Goal: Transaction & Acquisition: Obtain resource

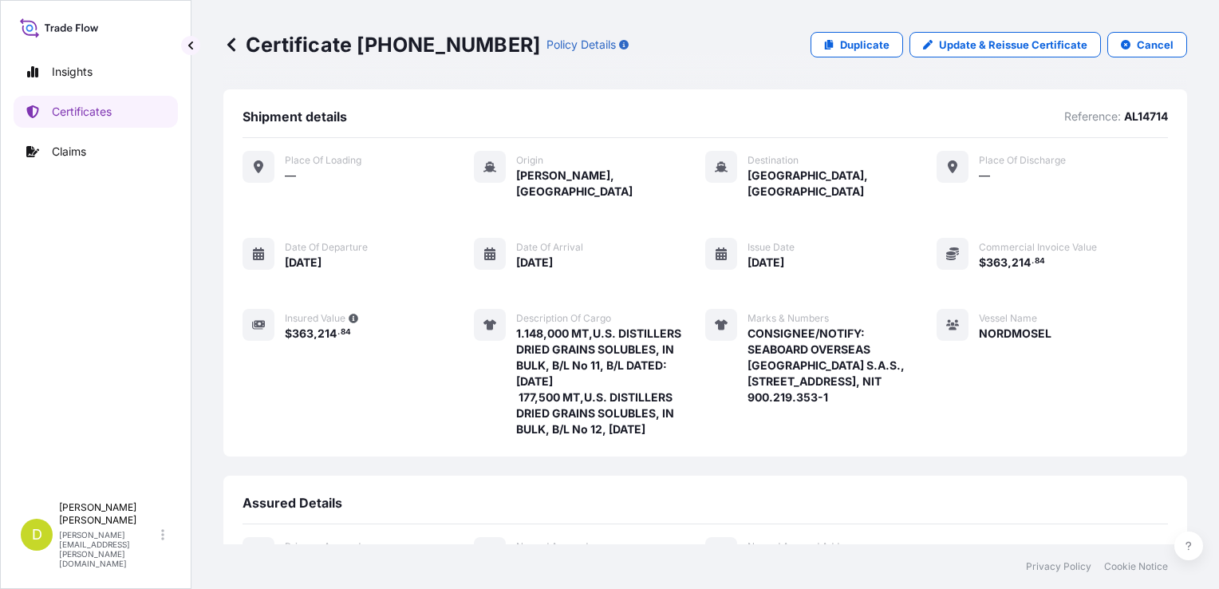
scroll to position [323, 0]
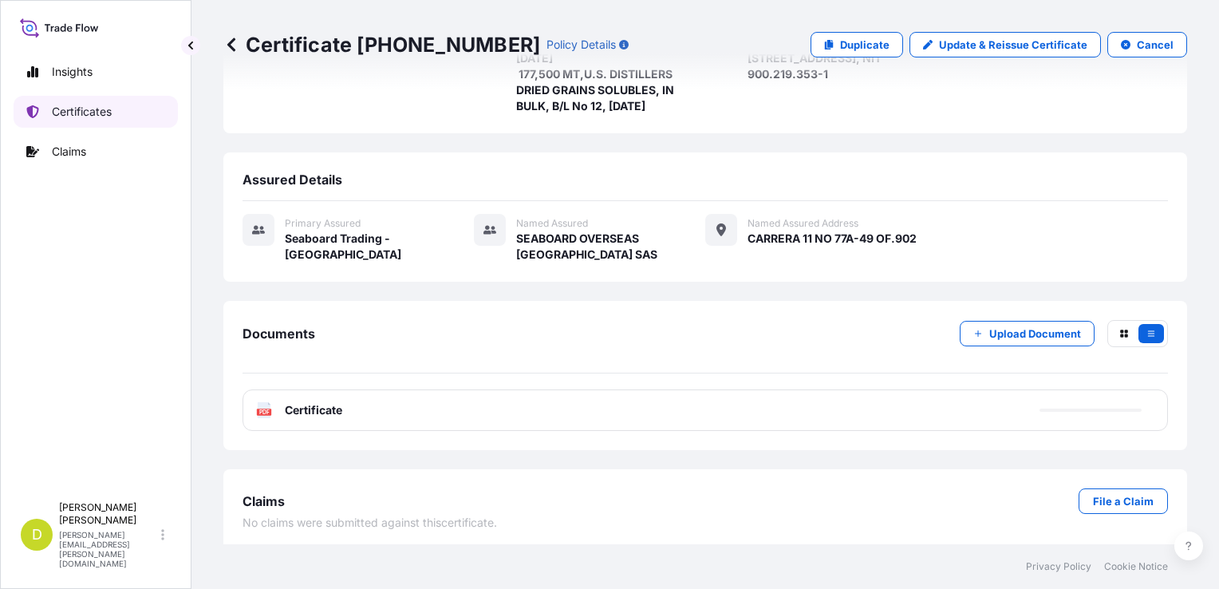
click at [131, 101] on link "Certificates" at bounding box center [96, 112] width 164 height 32
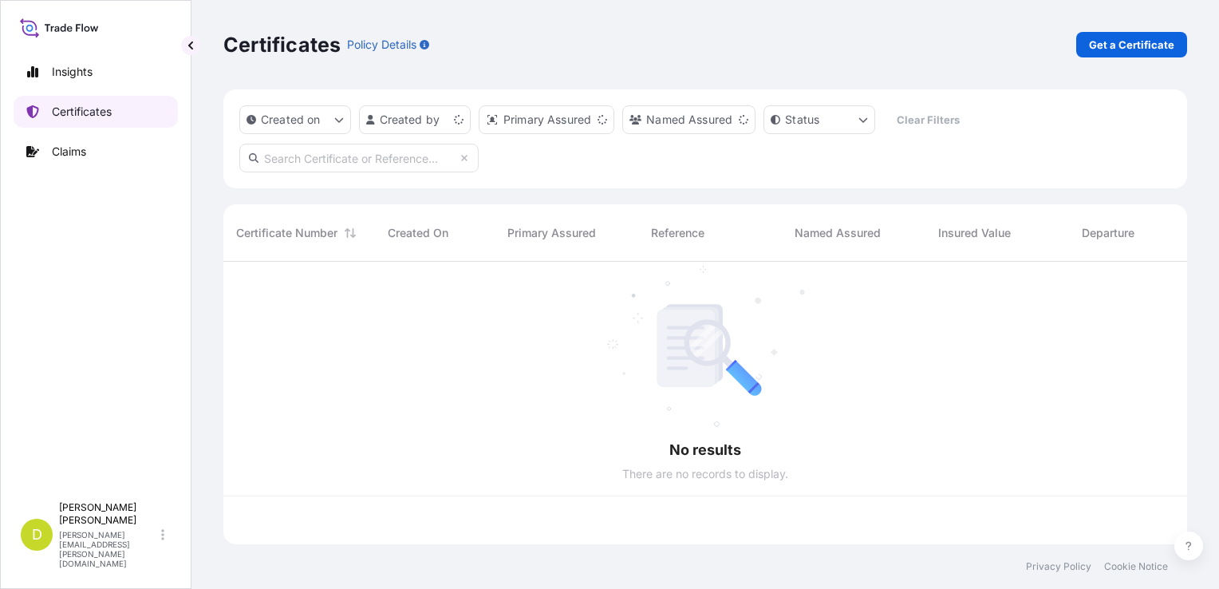
scroll to position [279, 951]
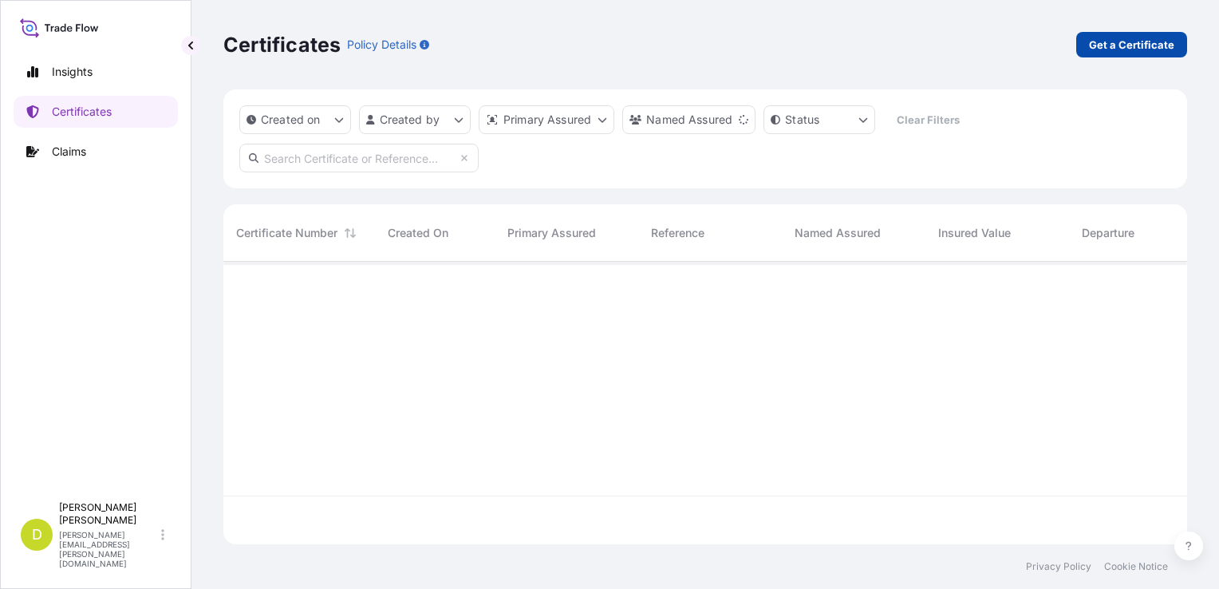
click at [1117, 53] on link "Get a Certificate" at bounding box center [1131, 45] width 111 height 26
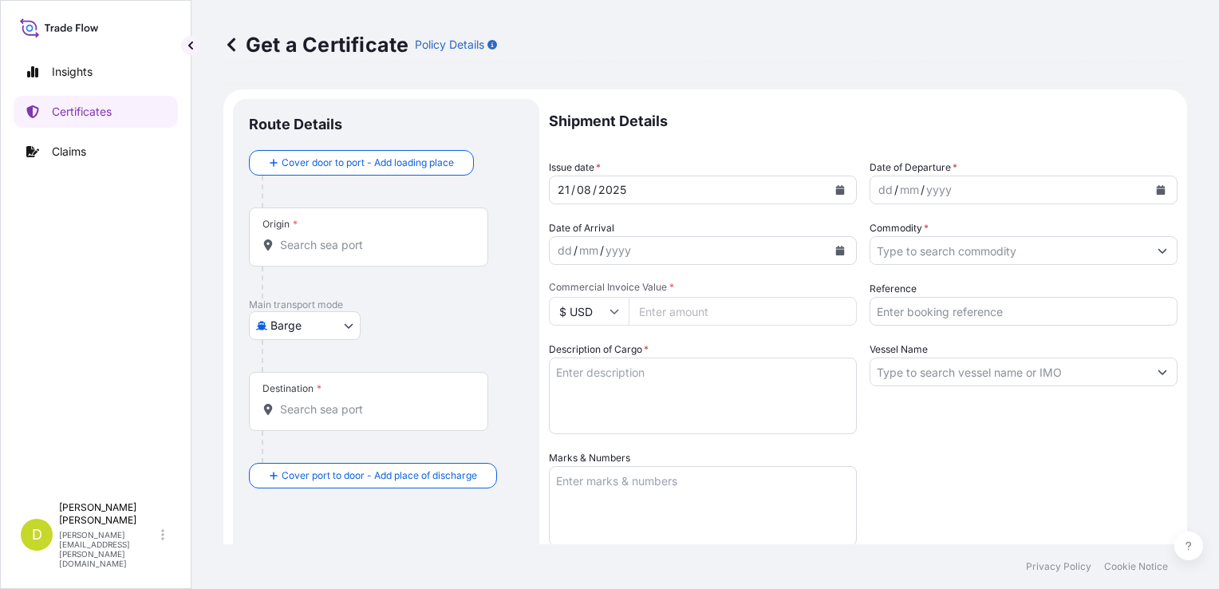
click at [298, 325] on body "Insights Certificates Claims D [PERSON_NAME] [PERSON_NAME][EMAIL_ADDRESS][PERSO…" at bounding box center [609, 294] width 1219 height 589
click at [335, 443] on div "Ocean Vessel" at bounding box center [305, 452] width 101 height 29
select select "Ocean Vessel"
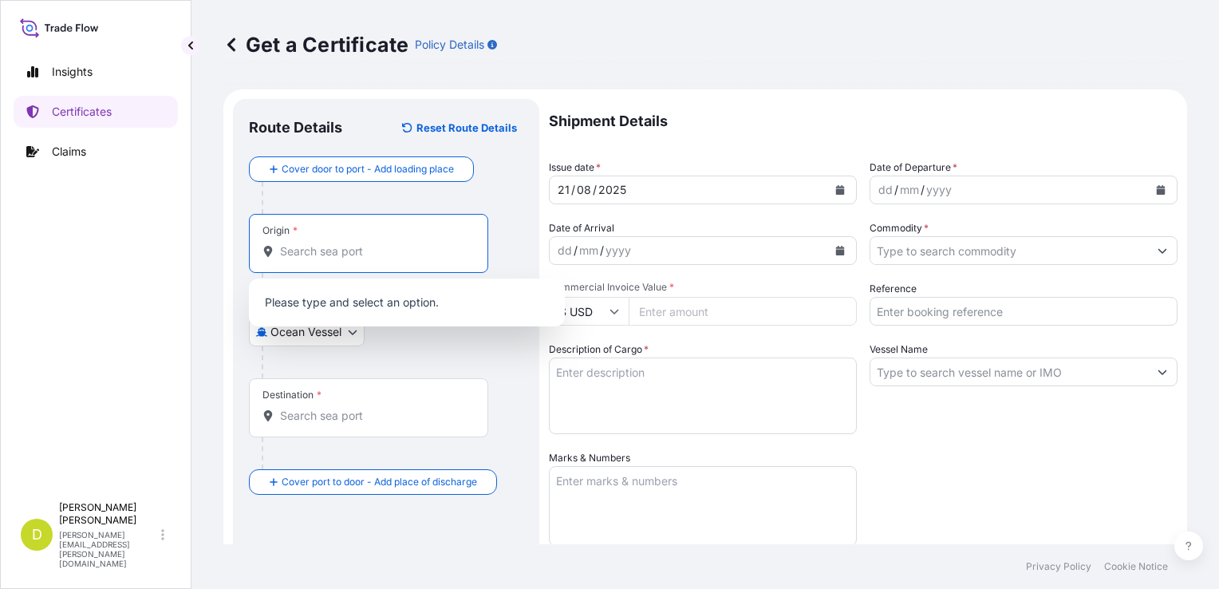
click at [397, 249] on input "Origin *" at bounding box center [374, 251] width 188 height 16
click at [397, 270] on div "Origin *" at bounding box center [368, 243] width 239 height 59
click at [397, 259] on input "Origin * Please select an origin" at bounding box center [374, 251] width 188 height 16
paste input "[GEOGRAPHIC_DATA], [US_STATE]- [GEOGRAPHIC_DATA]"
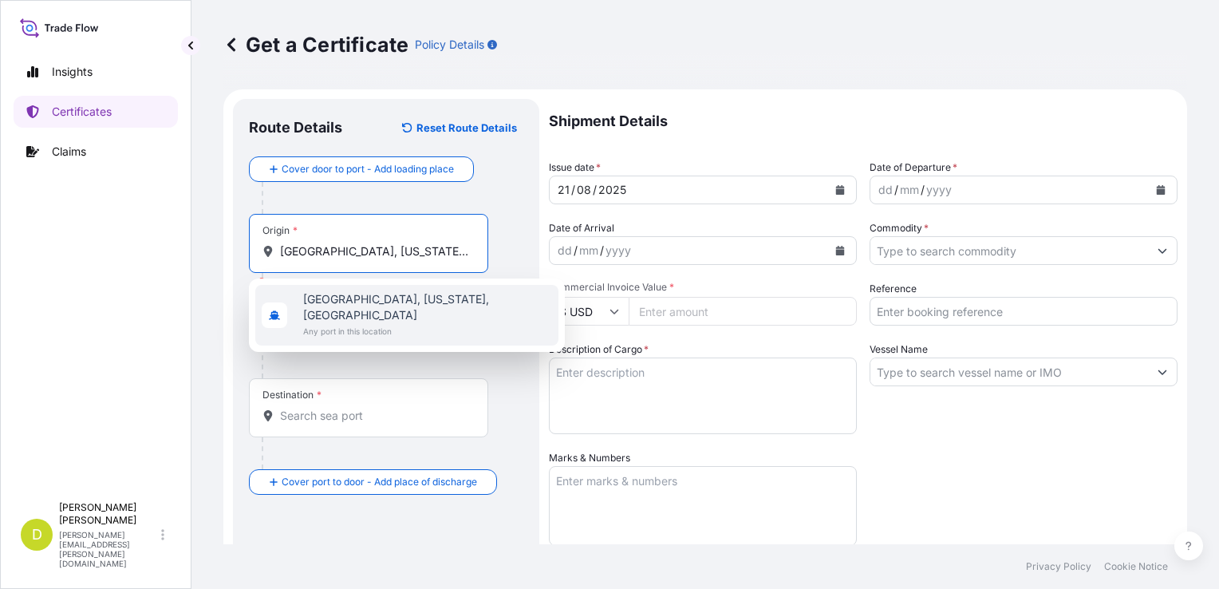
click at [407, 323] on span "Any port in this location" at bounding box center [427, 331] width 249 height 16
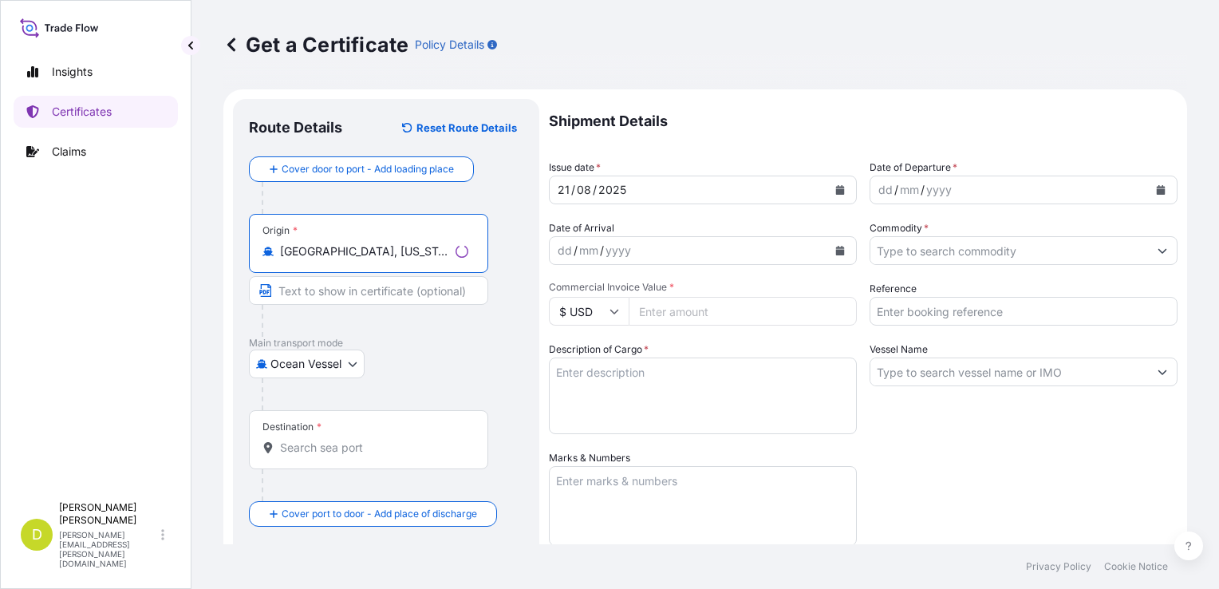
type input "[GEOGRAPHIC_DATA], [US_STATE], [GEOGRAPHIC_DATA]"
click at [379, 284] on input "Text to appear on certificate" at bounding box center [368, 290] width 239 height 29
paste input "[GEOGRAPHIC_DATA], [US_STATE]- [GEOGRAPHIC_DATA]"
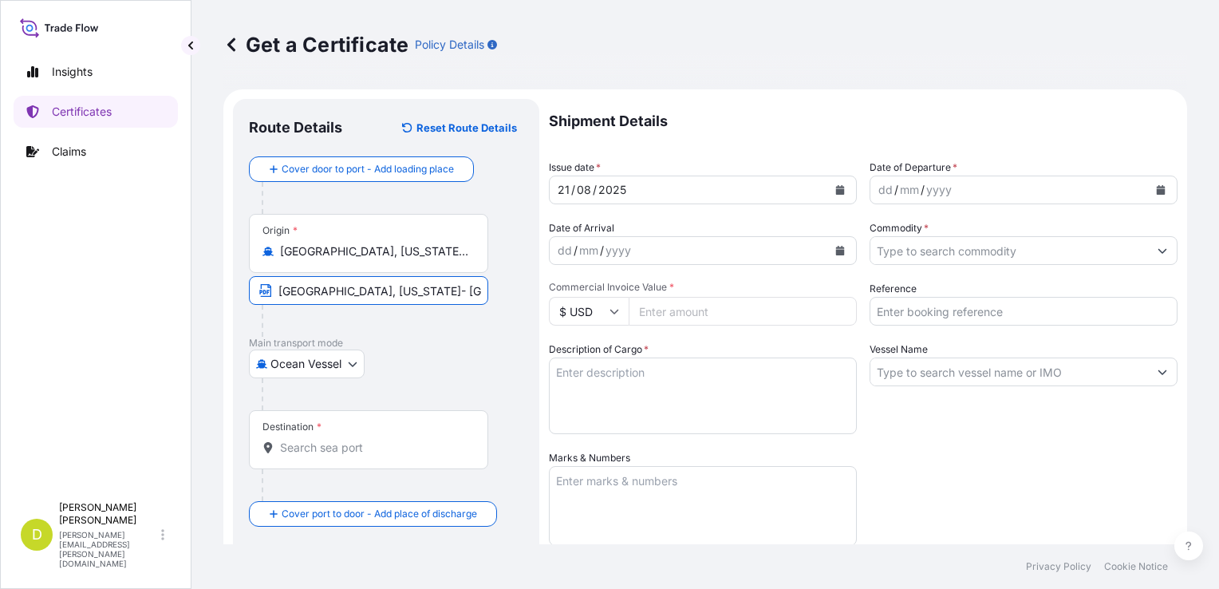
type input "[GEOGRAPHIC_DATA], [US_STATE]- [GEOGRAPHIC_DATA]"
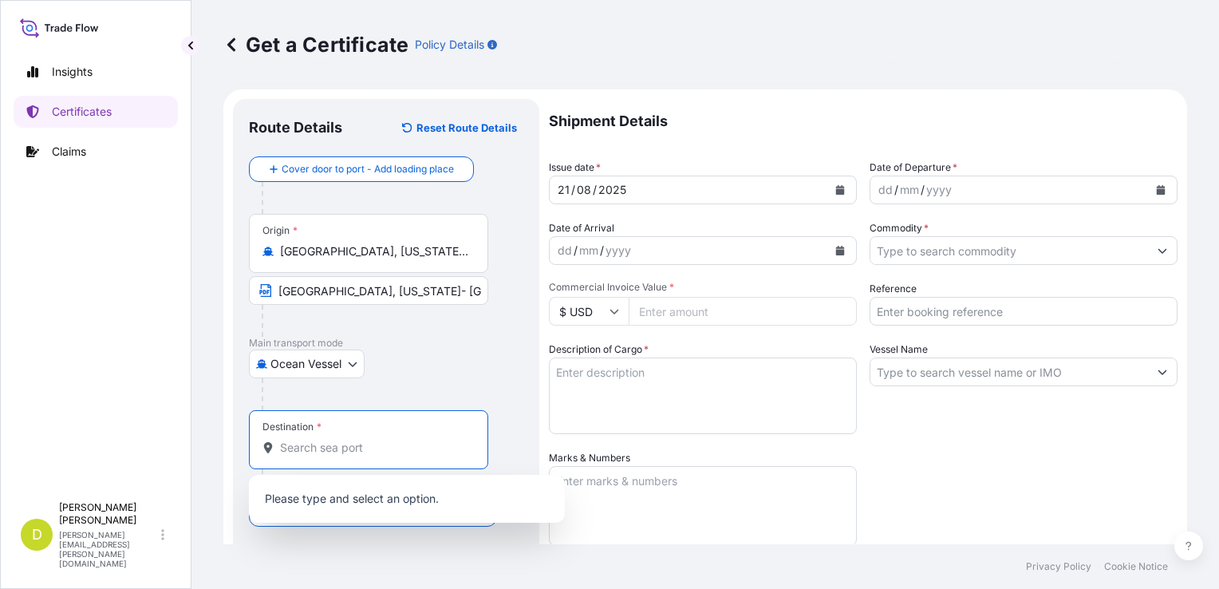
click at [362, 455] on input "Destination *" at bounding box center [374, 448] width 188 height 16
click at [375, 436] on div "Destination *" at bounding box center [368, 439] width 239 height 59
click at [375, 440] on input "Destination * Please select a destination" at bounding box center [374, 448] width 188 height 16
paste input "[GEOGRAPHIC_DATA], [GEOGRAPHIC_DATA]"
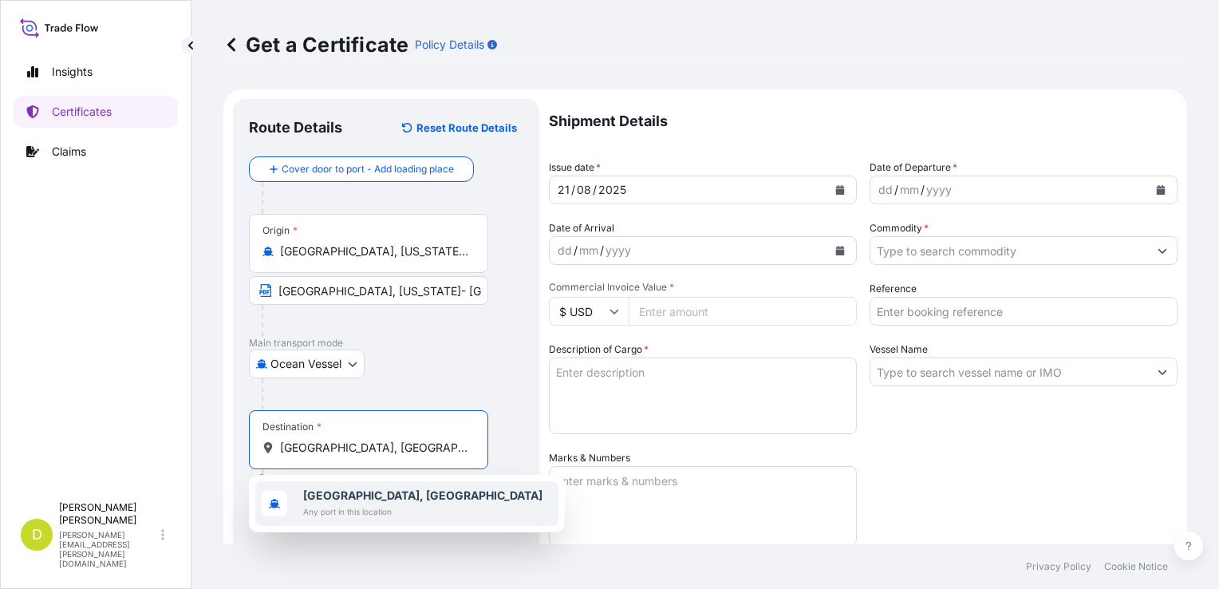
click at [342, 515] on span "Any port in this location" at bounding box center [422, 511] width 239 height 16
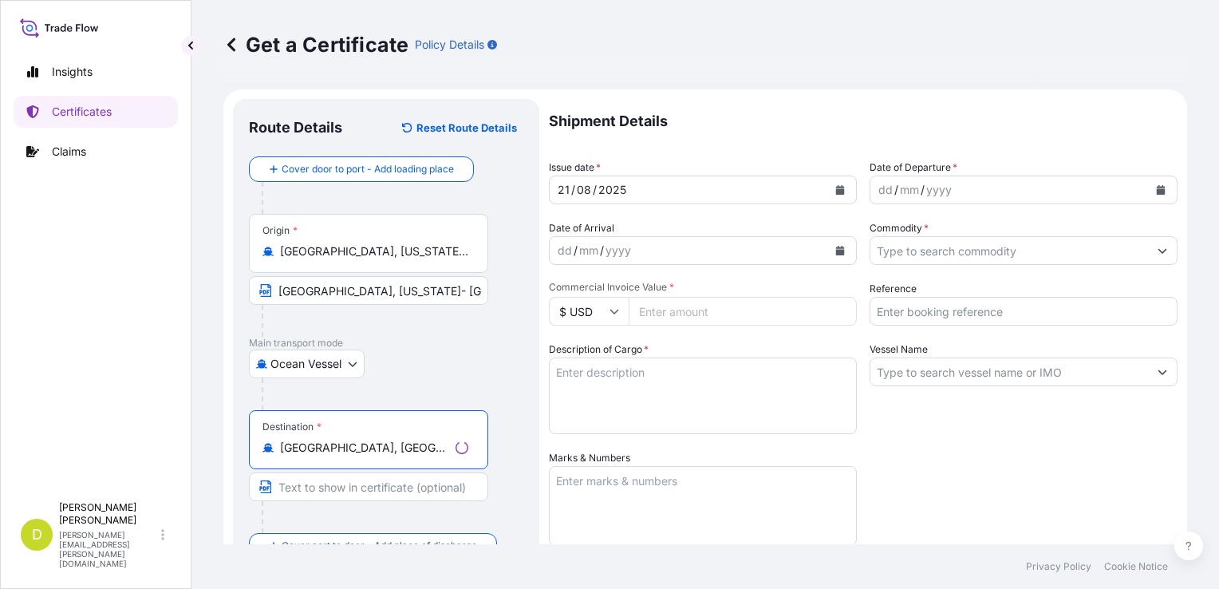
type input "[GEOGRAPHIC_DATA], [GEOGRAPHIC_DATA]"
click at [418, 480] on input "Text to appear on certificate" at bounding box center [368, 486] width 239 height 29
paste input "[GEOGRAPHIC_DATA], [GEOGRAPHIC_DATA]"
type input "[GEOGRAPHIC_DATA], [GEOGRAPHIC_DATA]"
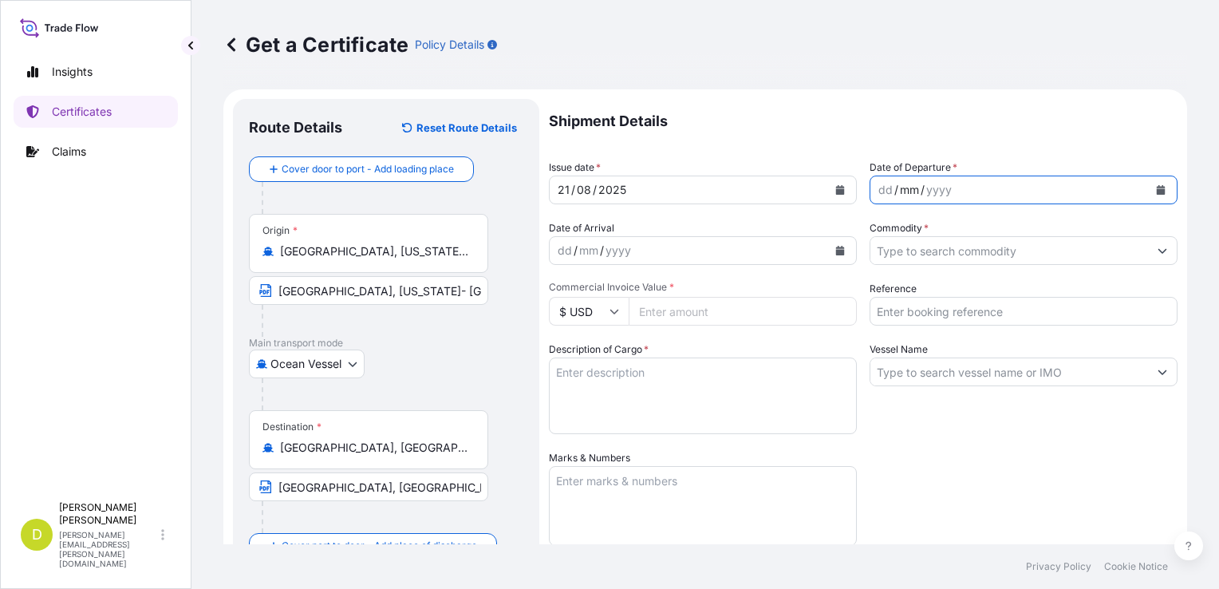
click at [898, 187] on div "mm" at bounding box center [909, 189] width 22 height 19
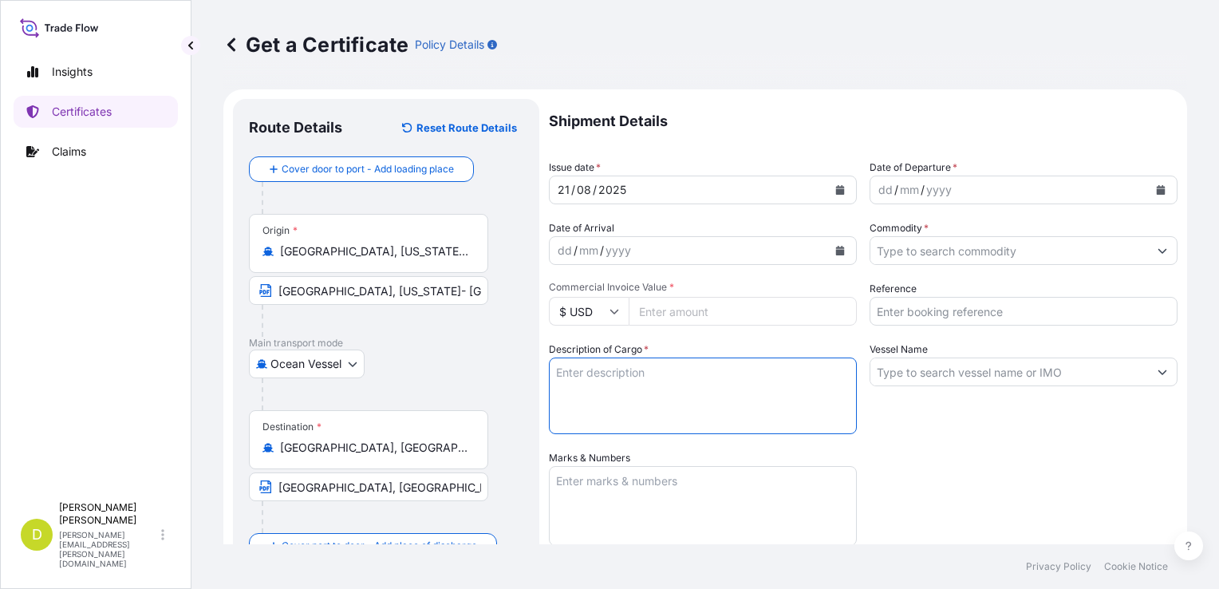
click at [667, 369] on textarea "Description of Cargo *" at bounding box center [703, 395] width 308 height 77
paste textarea "2750,000"
paste textarea "U.S SOYBEAN MEAL, IN BULK"
paste textarea "Set No. 16"
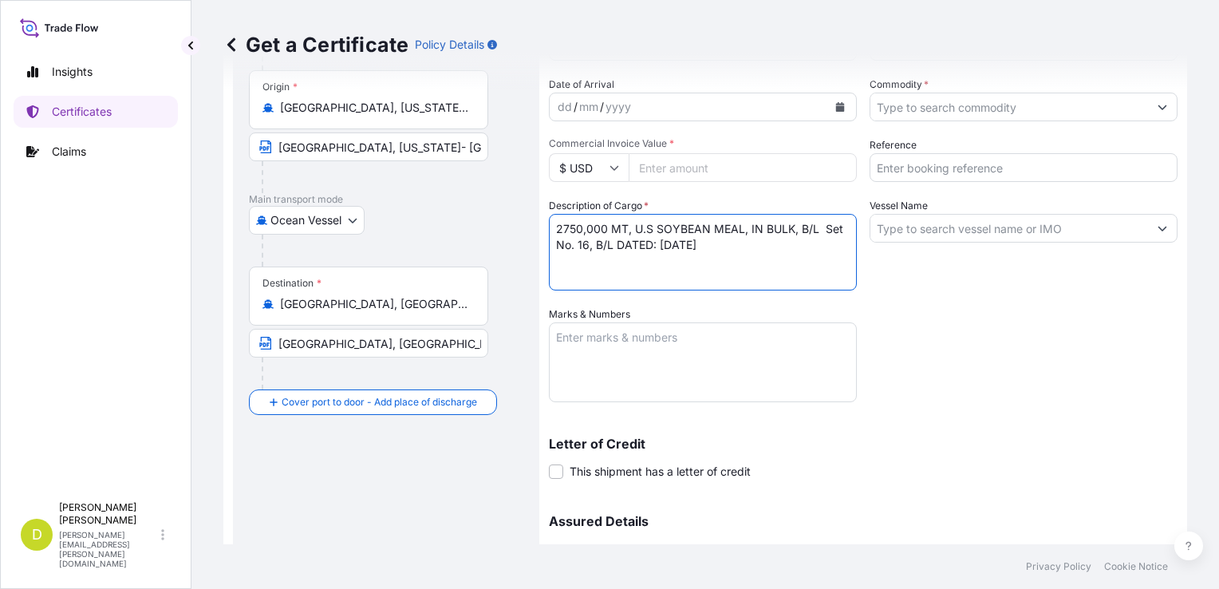
type textarea "2750,000 MT, U.S SOYBEAN MEAL, IN BULK, B/L Set No. 16, B/L DATED: [DATE]"
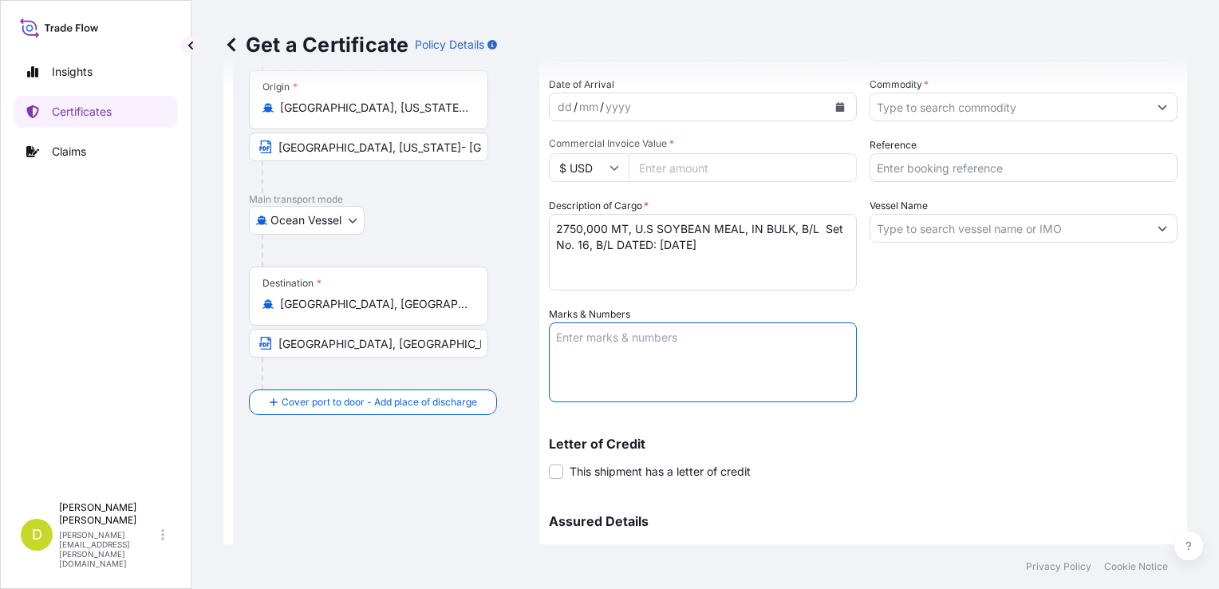
click at [760, 340] on textarea "Marks & Numbers" at bounding box center [703, 362] width 308 height 80
click at [669, 362] on textarea "CONSIGNEE/NOTIFY:" at bounding box center [703, 362] width 308 height 80
paste textarea "MOLINOS CHAMPION MOCHASA S.A.S., KM 7.7 VIA A DAULE ,[GEOGRAPHIC_DATA] [GEOGRAP…"
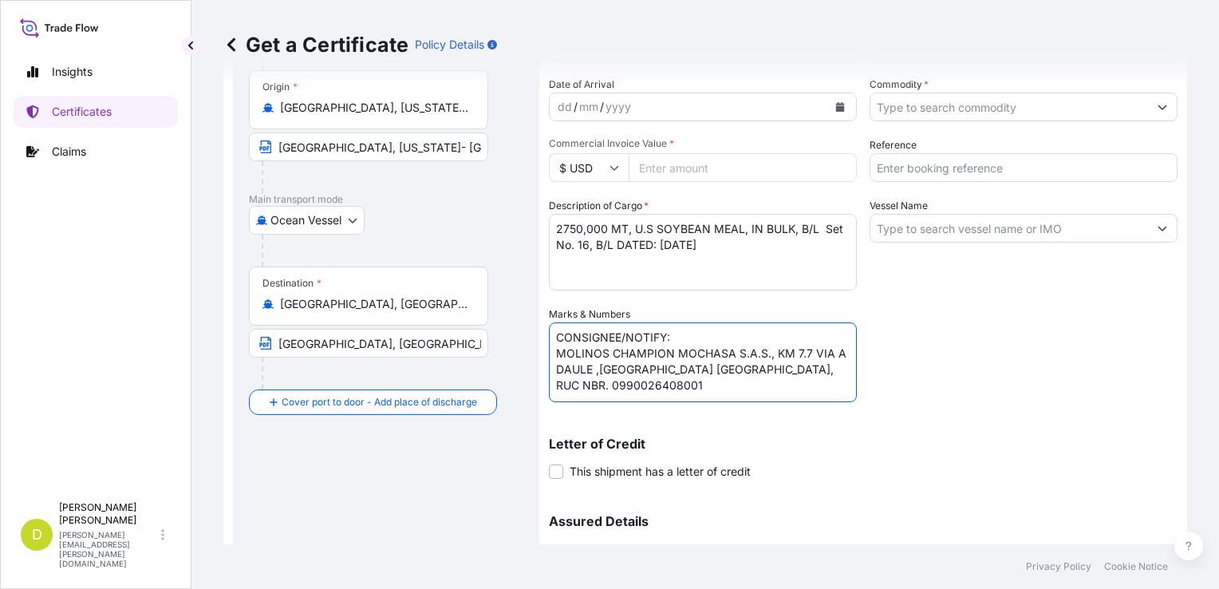
scroll to position [0, 0]
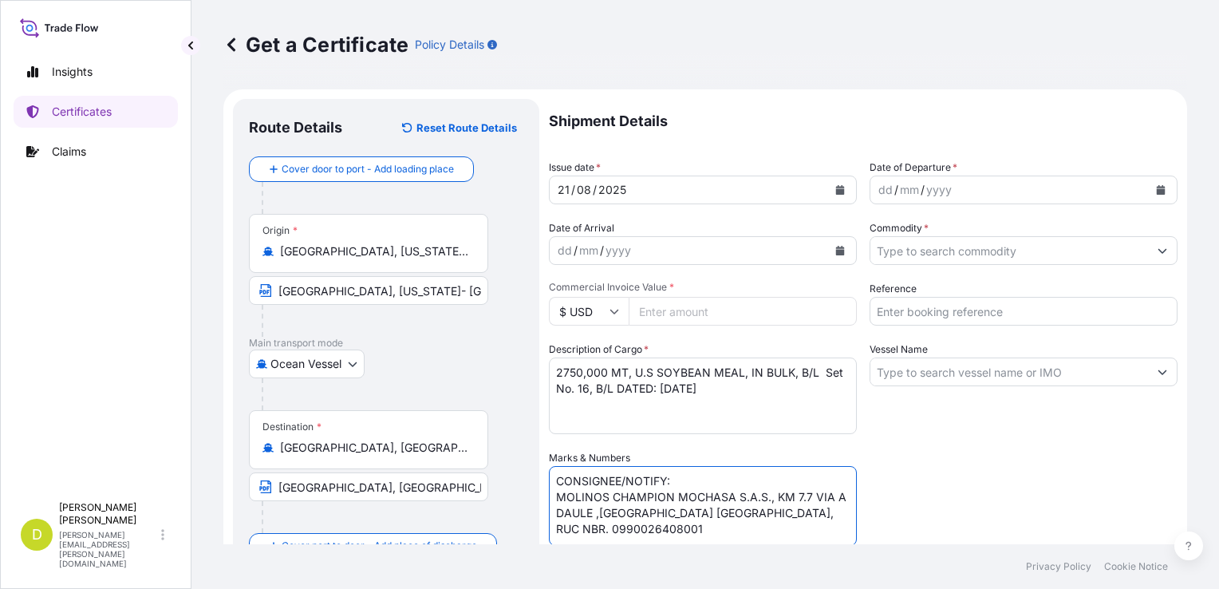
type textarea "CONSIGNEE/NOTIFY: MOLINOS CHAMPION MOCHASA S.A.S., KM 7.7 VIA A DAULE ,[GEOGRAP…"
click at [768, 310] on input "Commercial Invoice Value *" at bounding box center [743, 311] width 228 height 29
type input "1227666"
click at [925, 410] on div "Vessel Name" at bounding box center [1024, 387] width 308 height 93
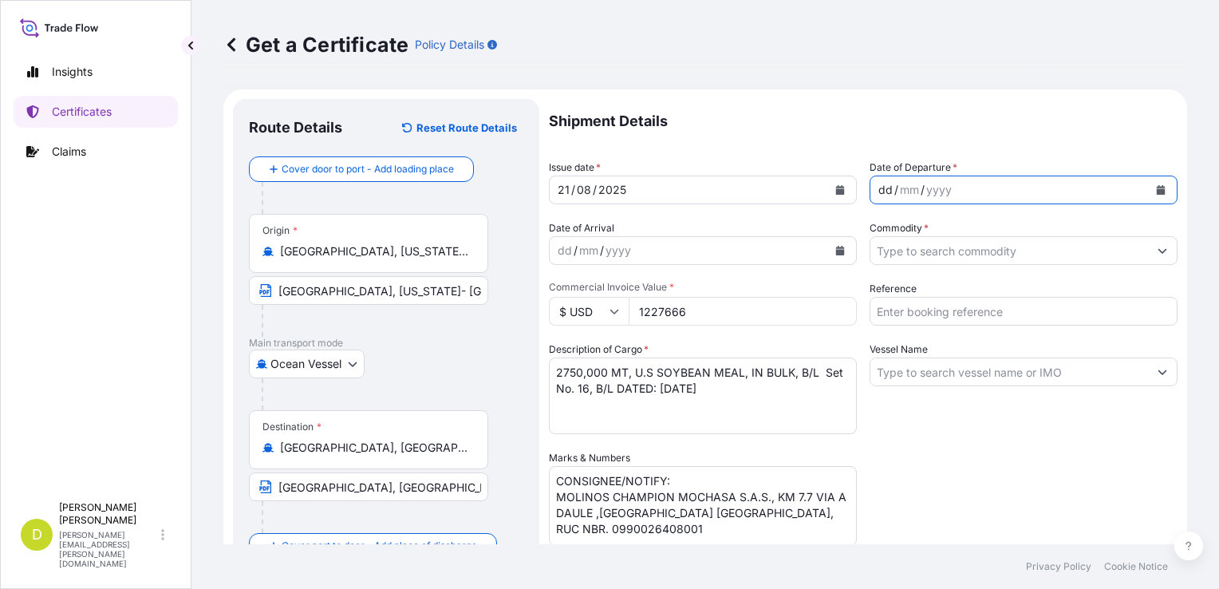
click at [878, 184] on div "dd" at bounding box center [886, 189] width 18 height 19
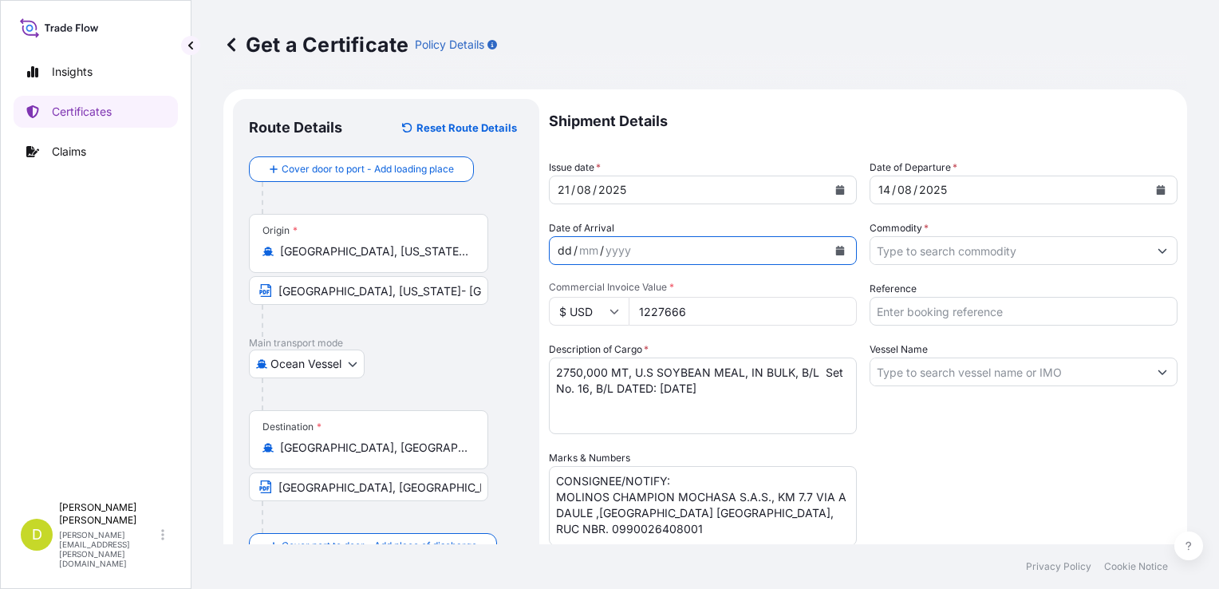
click at [562, 255] on div "dd" at bounding box center [565, 250] width 18 height 19
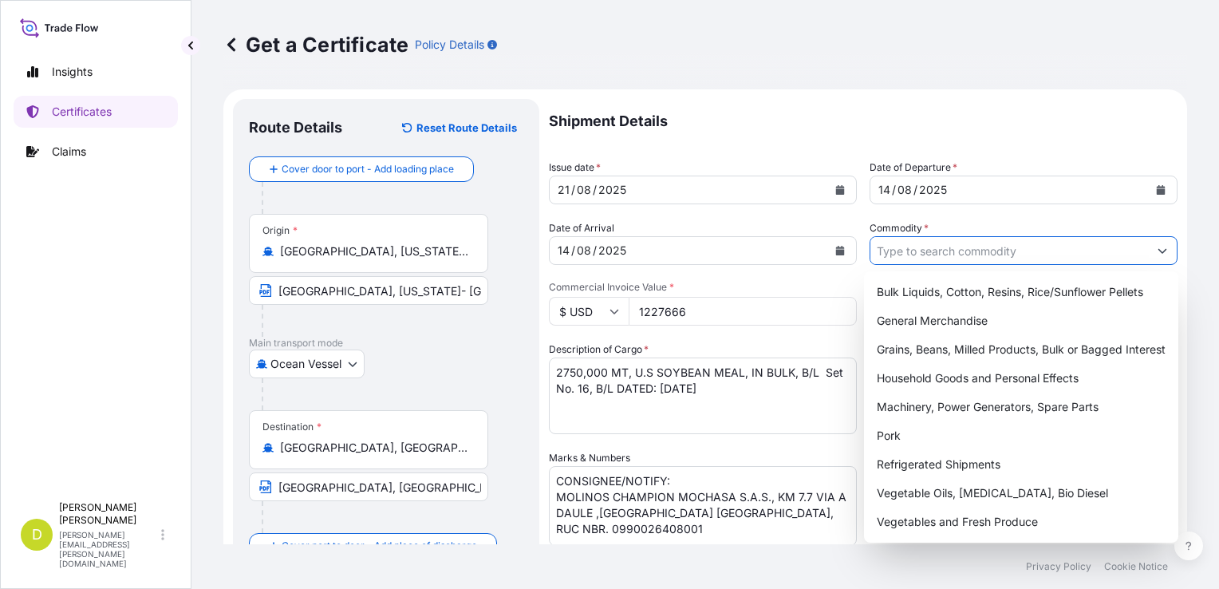
click at [907, 254] on input "Commodity *" at bounding box center [1009, 250] width 278 height 29
click at [934, 341] on div "Grains, Beans, Milled Products, Bulk or Bagged Interest" at bounding box center [1021, 349] width 302 height 29
type input "Grains, Beans, Milled Products, Bulk or Bagged Interest"
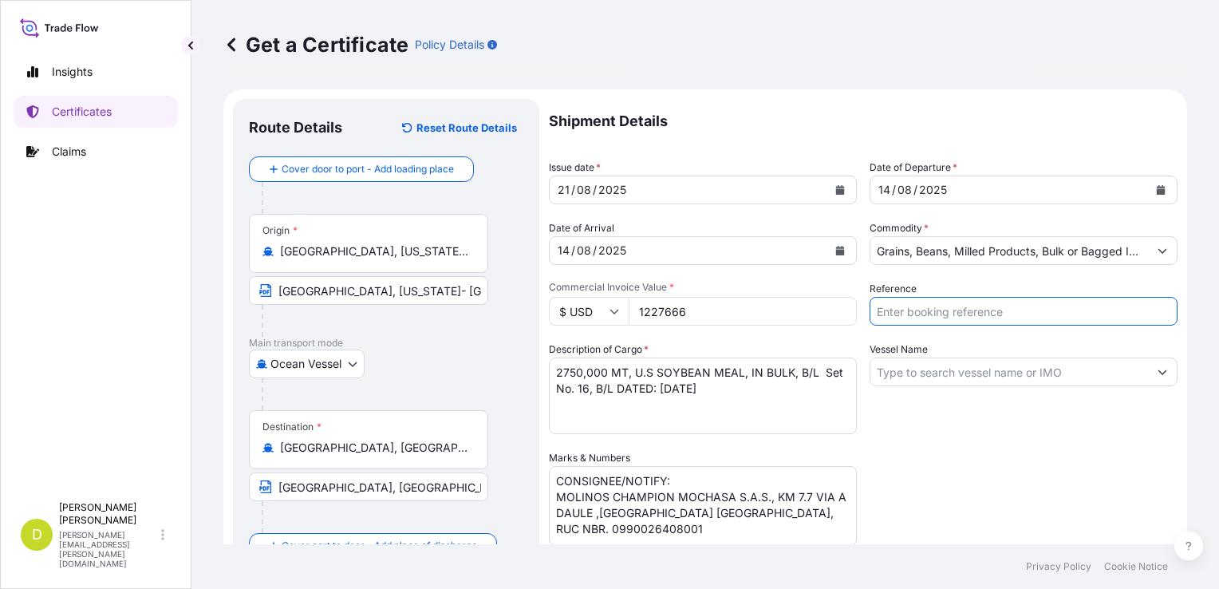
click at [960, 317] on input "Reference" at bounding box center [1024, 311] width 308 height 29
type input "AL13858"
click at [986, 364] on input "Vessel Name" at bounding box center [1009, 371] width 278 height 29
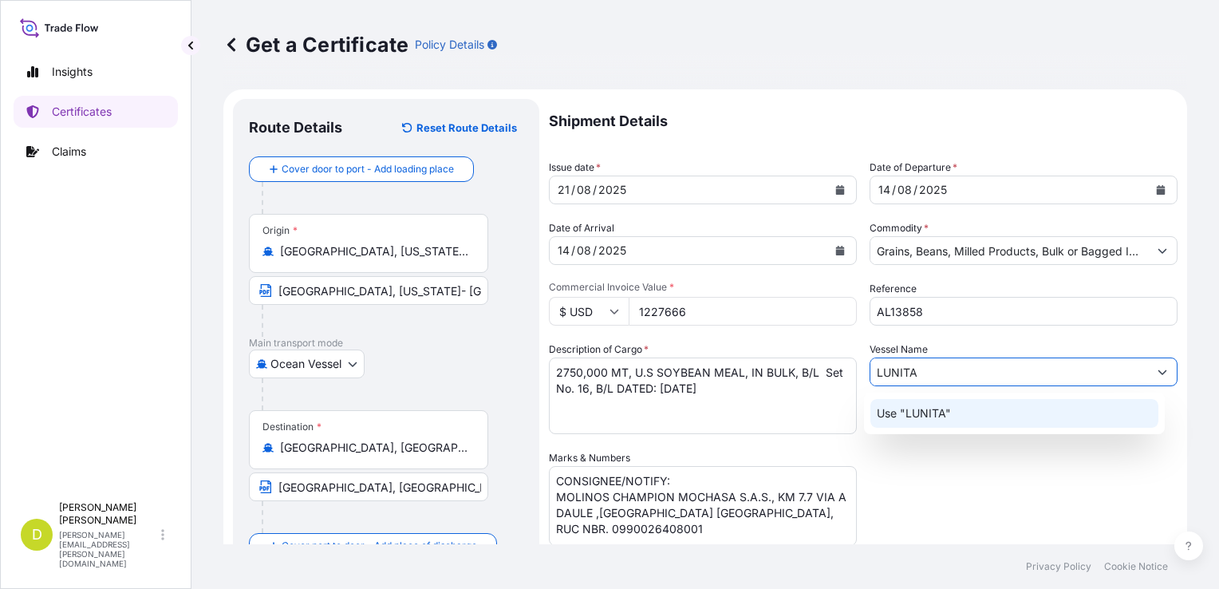
click at [986, 401] on div "Use "LUNITA"" at bounding box center [1014, 413] width 288 height 29
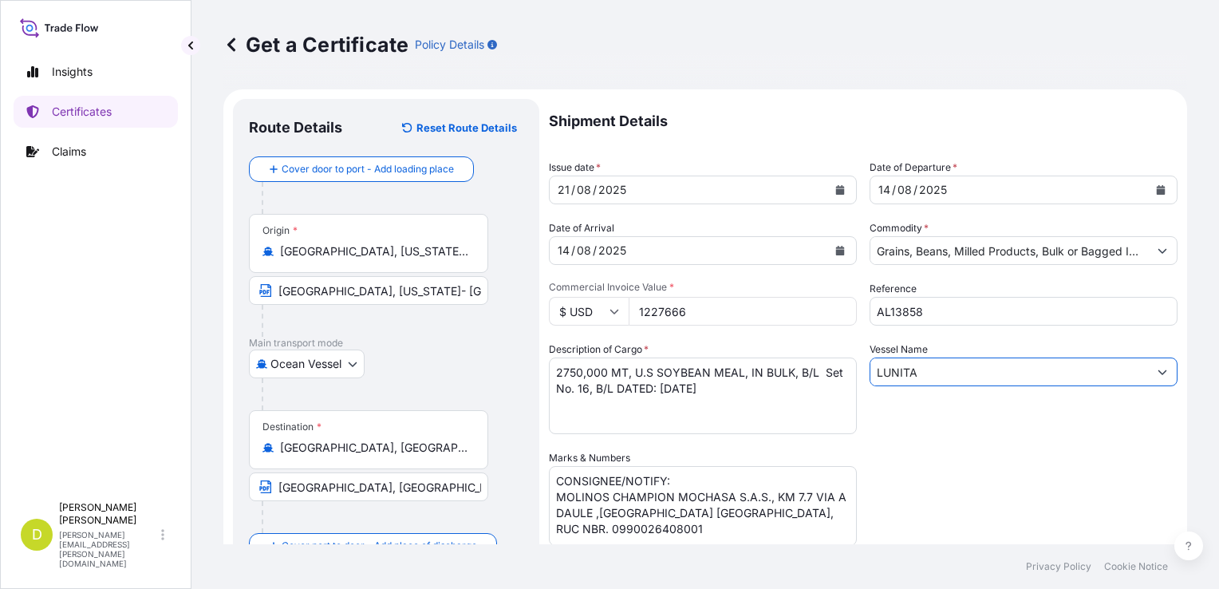
scroll to position [307, 0]
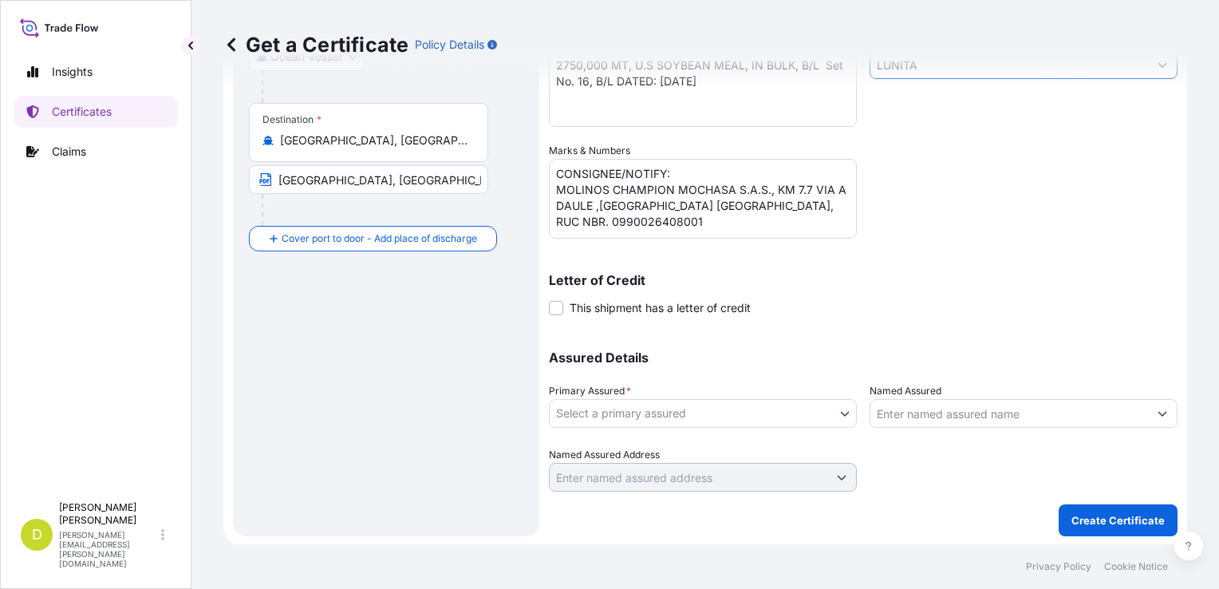
type input "LUNITA"
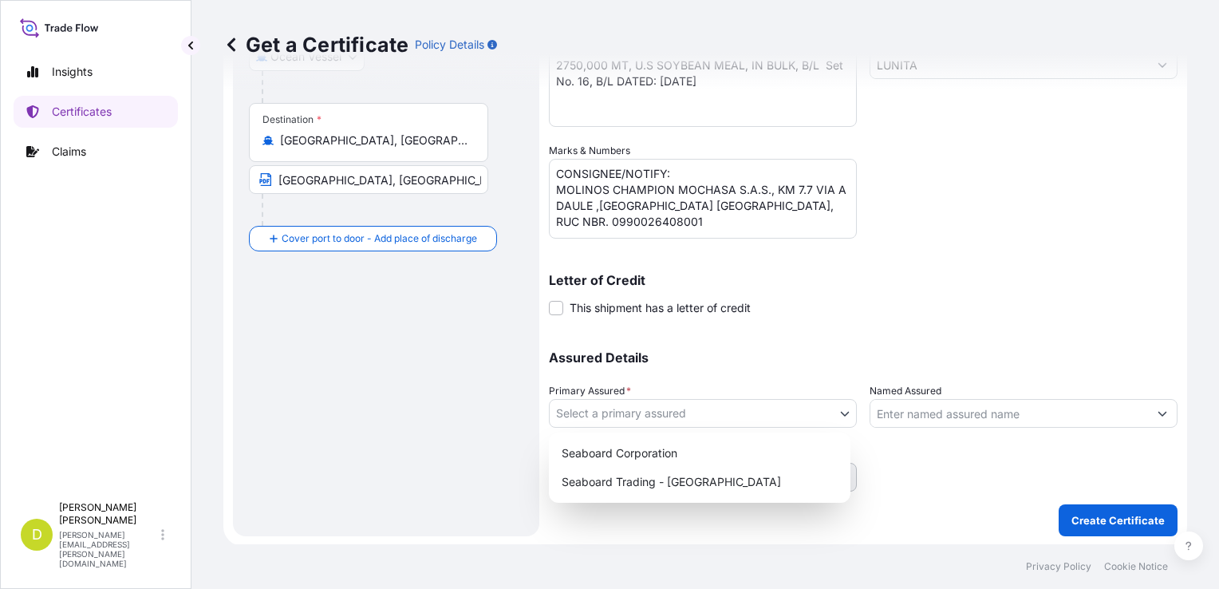
click at [744, 409] on body "0 options available. 1 option available. Insights Certificates Claims D [PERSON…" at bounding box center [609, 294] width 1219 height 589
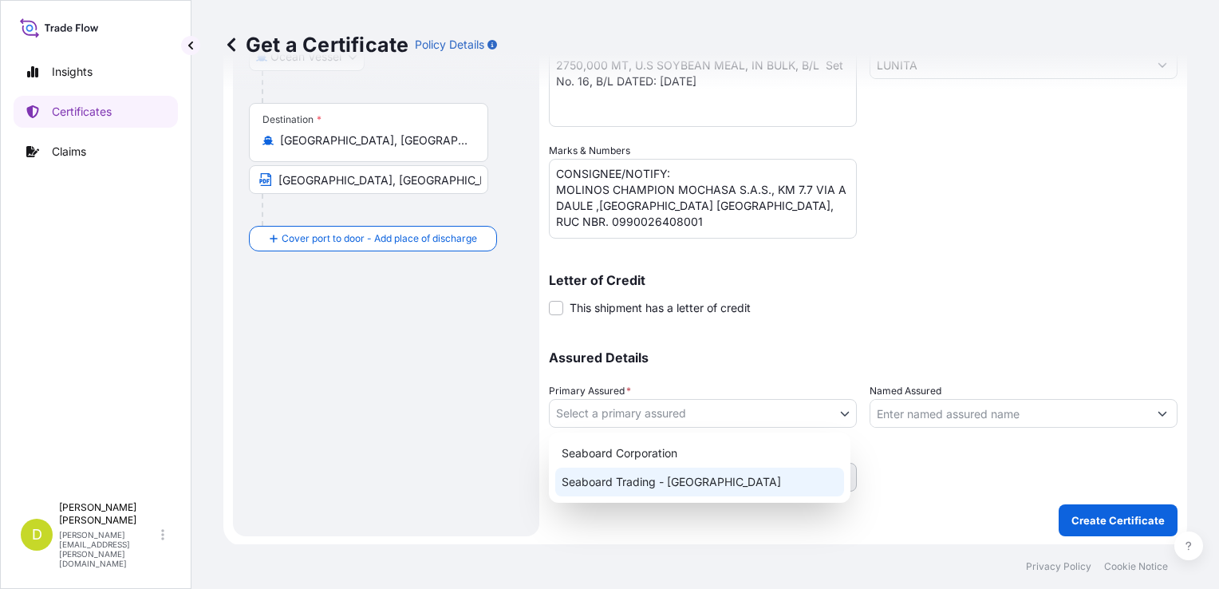
click at [751, 480] on div "Seaboard Trading - [GEOGRAPHIC_DATA]" at bounding box center [699, 482] width 289 height 29
select select "31639"
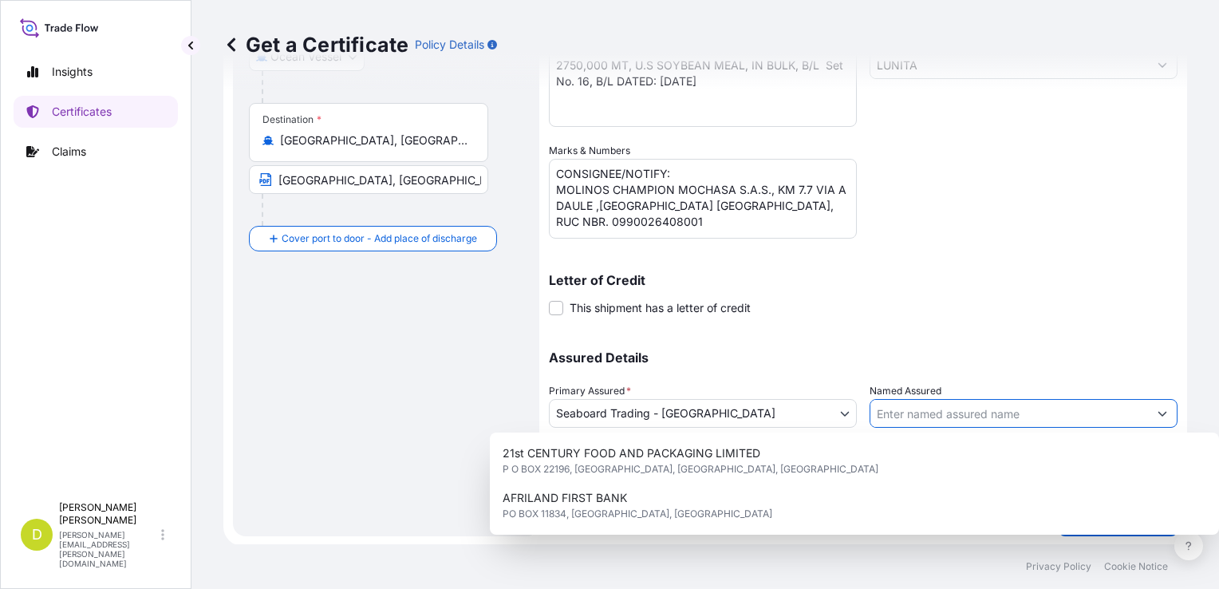
click at [955, 425] on input "Named Assured" at bounding box center [1009, 413] width 278 height 29
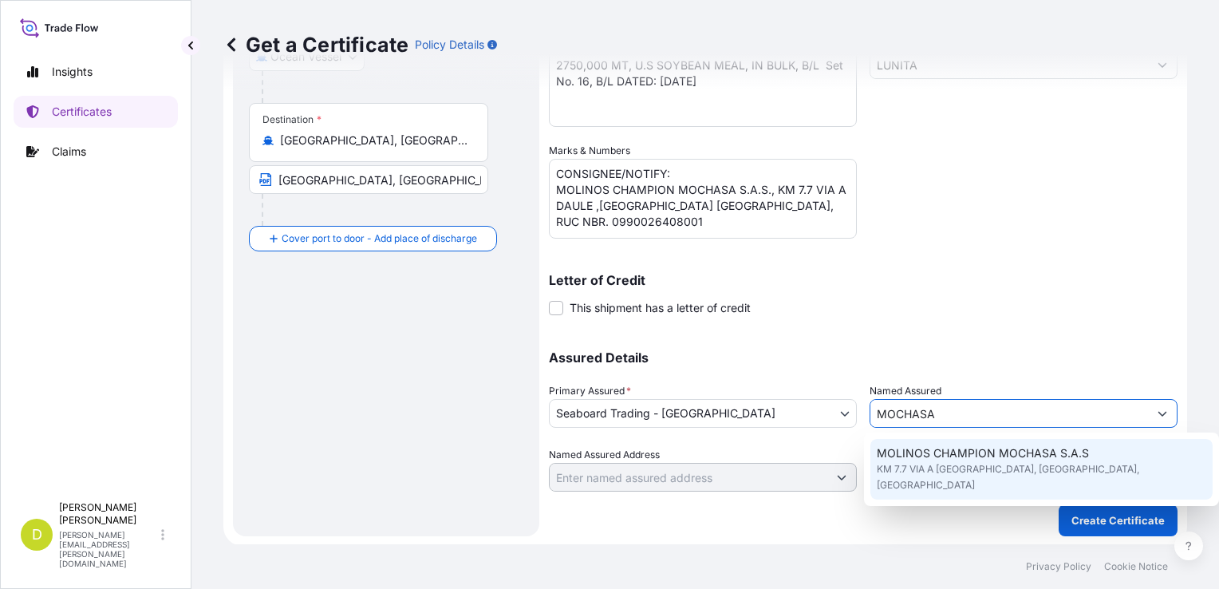
click at [947, 460] on span "MOLINOS CHAMPION MOCHASA S.A.S" at bounding box center [983, 453] width 212 height 16
type input "MOLINOS CHAMPION MOCHASA S.A.S"
type input "KM 7.7 VIA A DAULE"
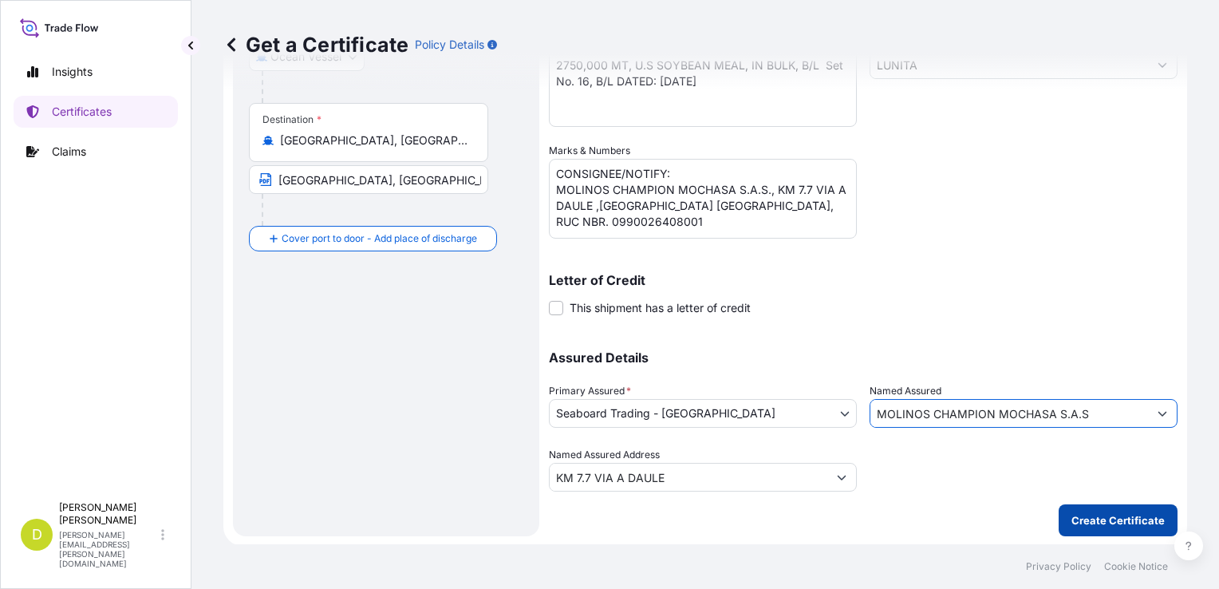
type input "MOLINOS CHAMPION MOCHASA S.A.S"
click at [1111, 514] on p "Create Certificate" at bounding box center [1118, 520] width 93 height 16
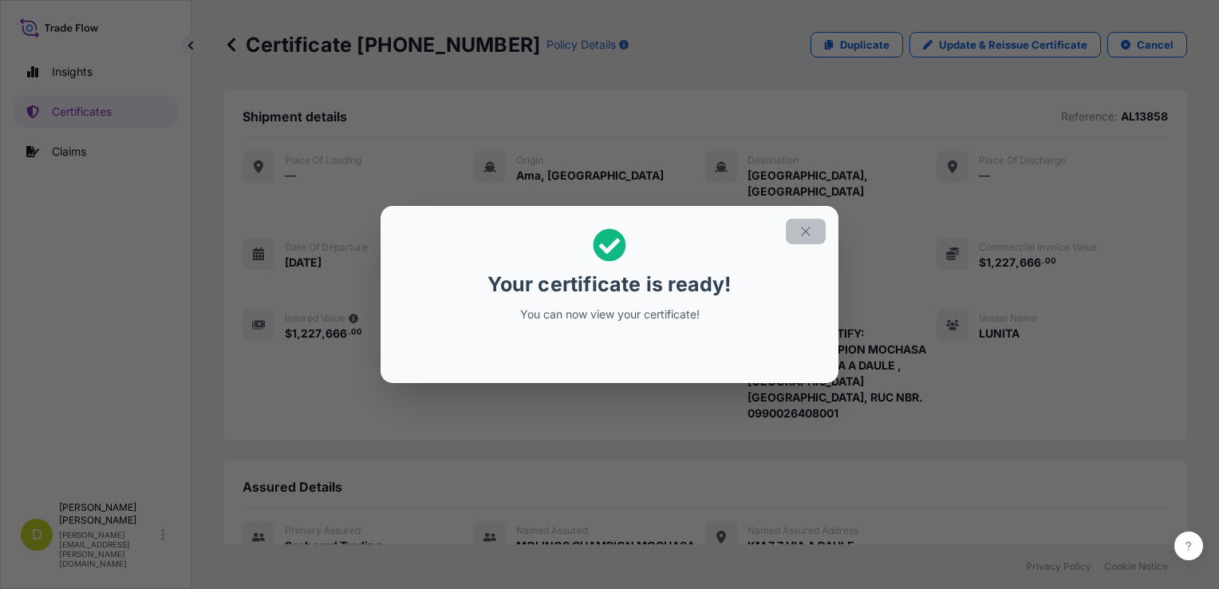
click at [805, 239] on button "button" at bounding box center [806, 232] width 40 height 26
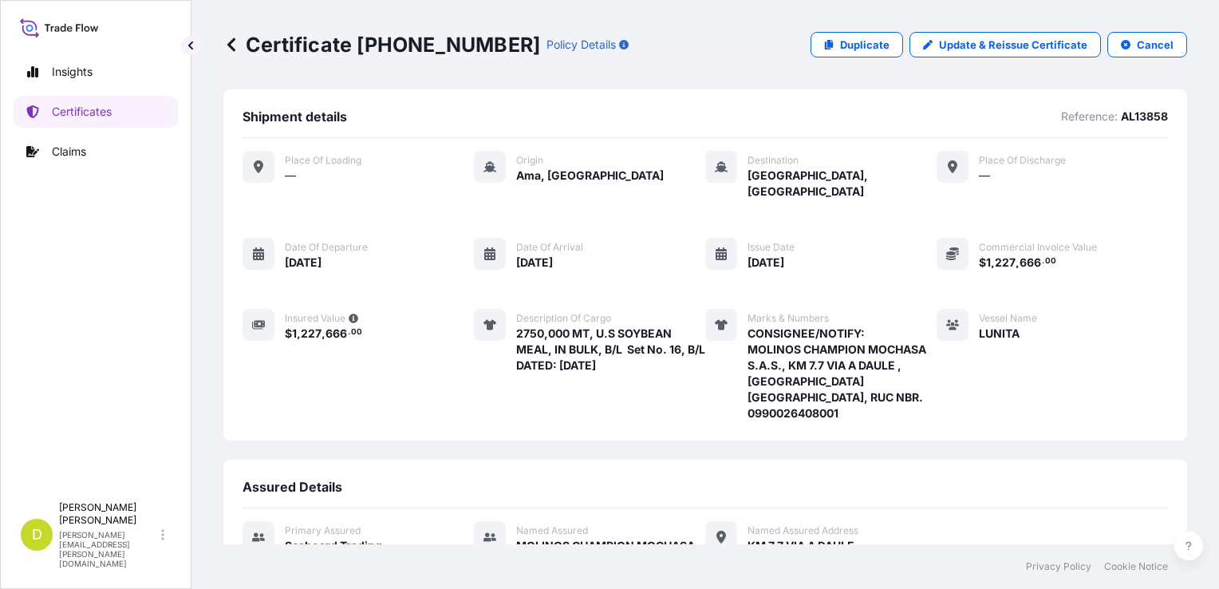
scroll to position [275, 0]
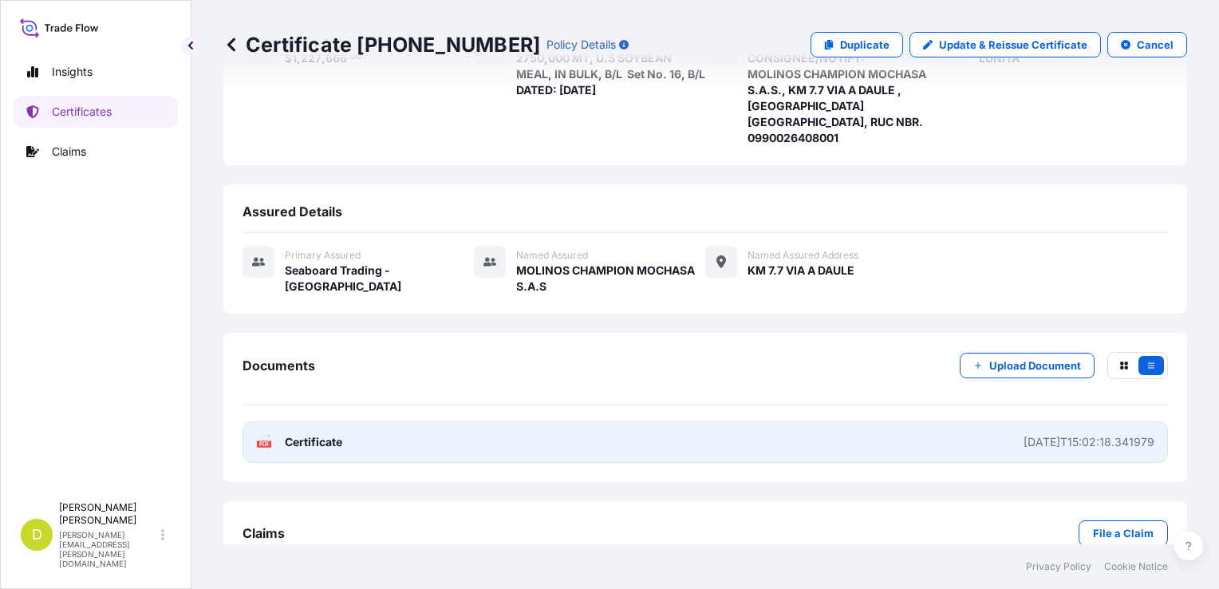
click at [1024, 434] on div "[DATE]T15:02:18.341979" at bounding box center [1089, 442] width 131 height 16
